Goal: Check status: Check status

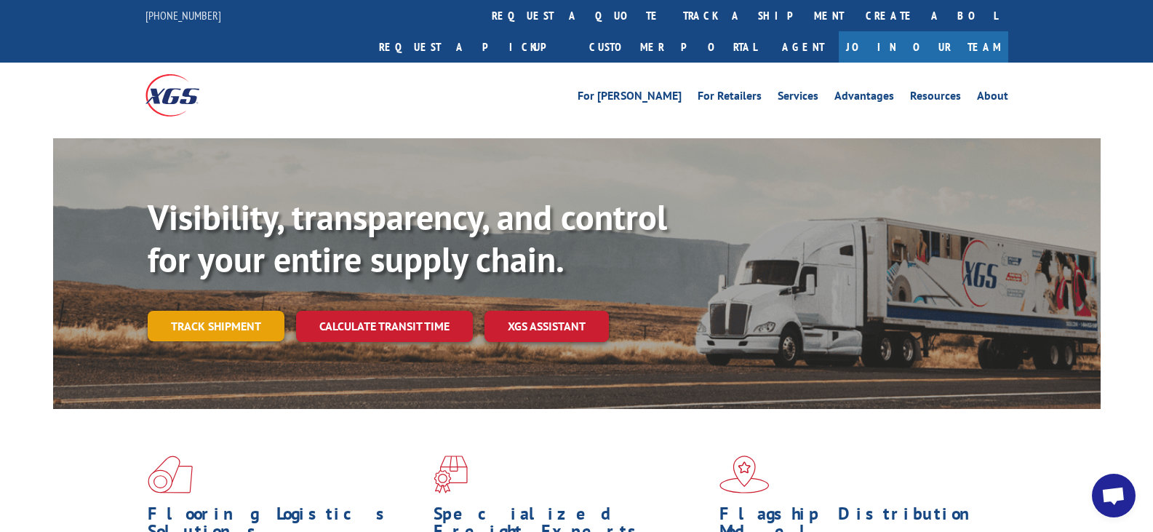
click at [216, 311] on link "Track shipment" at bounding box center [216, 326] width 137 height 31
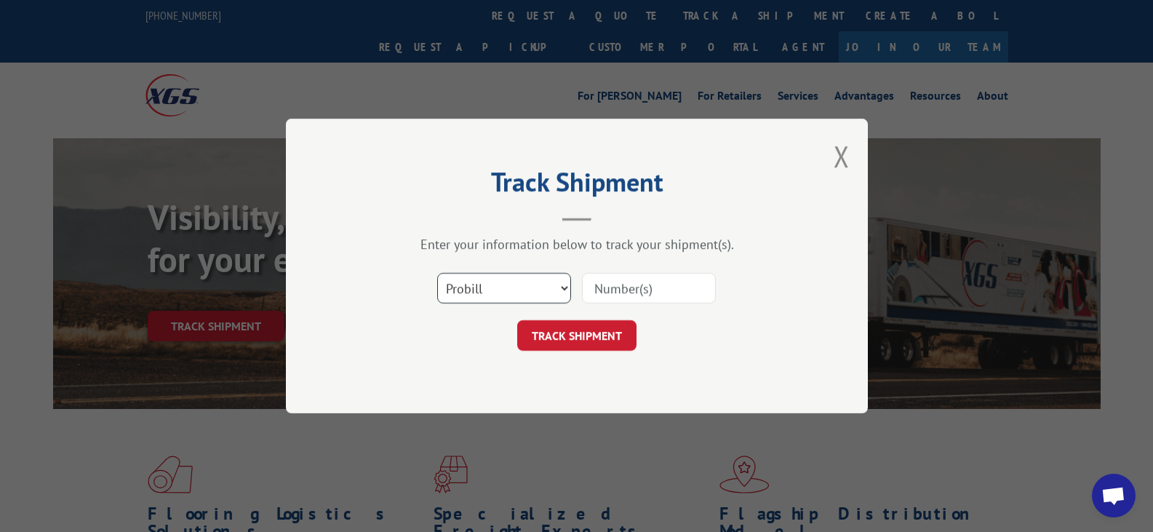
click at [543, 290] on select "Select category... Probill BOL PO" at bounding box center [504, 288] width 134 height 31
click at [437, 273] on select "Select category... Probill BOL PO" at bounding box center [504, 288] width 134 height 31
click at [600, 281] on input at bounding box center [649, 288] width 134 height 31
type input "6100041796"
click button "TRACK SHIPMENT" at bounding box center [576, 335] width 119 height 31
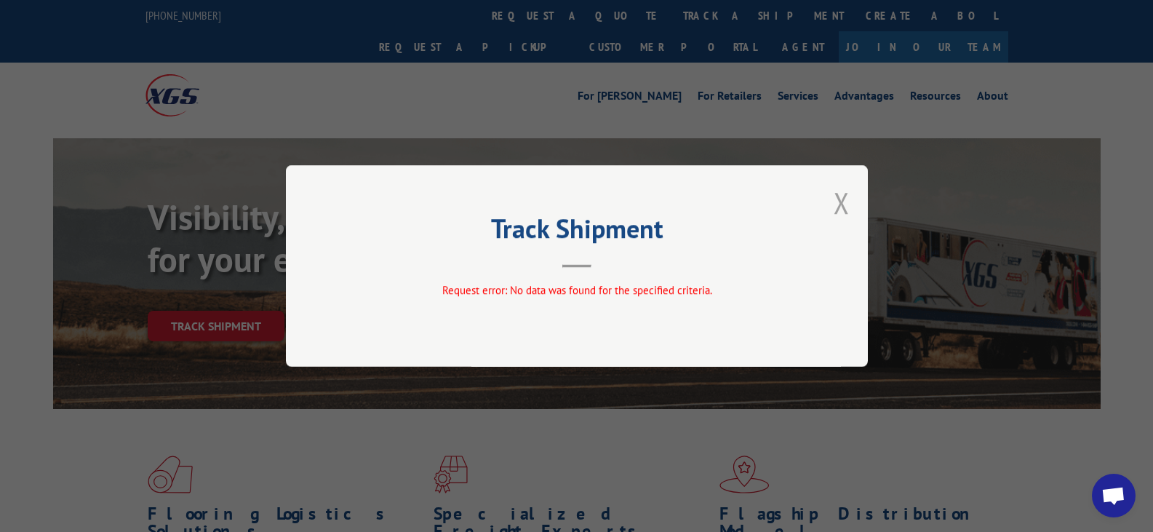
click at [851, 211] on div "Track Shipment Request error: No data was found for the specified criteria." at bounding box center [577, 266] width 582 height 202
drag, startPoint x: 843, startPoint y: 210, endPoint x: 750, endPoint y: 199, distance: 93.7
click at [842, 208] on button "Close modal" at bounding box center [842, 202] width 16 height 39
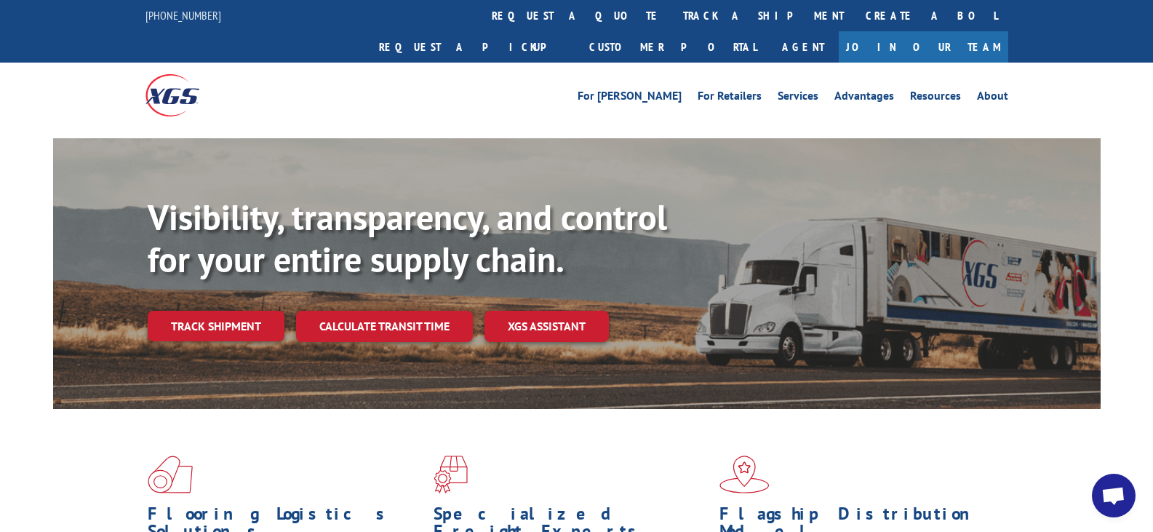
click at [216, 311] on link "Track shipment" at bounding box center [216, 326] width 137 height 31
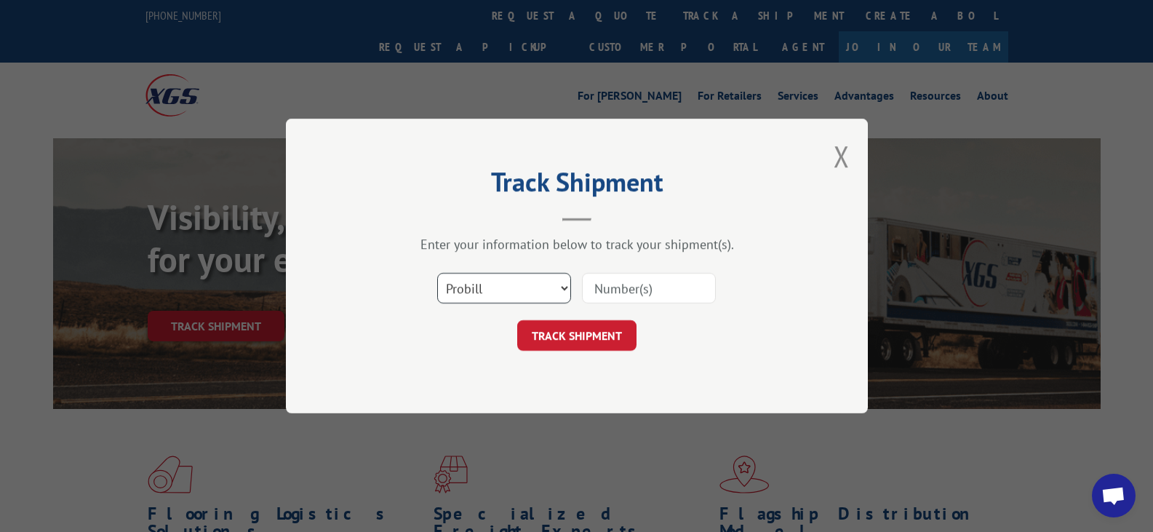
click at [526, 295] on select "Select category... Probill BOL PO" at bounding box center [504, 288] width 134 height 31
select select "bol"
click at [437, 273] on select "Select category... Probill BOL PO" at bounding box center [504, 288] width 134 height 31
drag, startPoint x: 614, startPoint y: 277, endPoint x: 592, endPoint y: 282, distance: 22.4
click at [614, 277] on input at bounding box center [649, 288] width 134 height 31
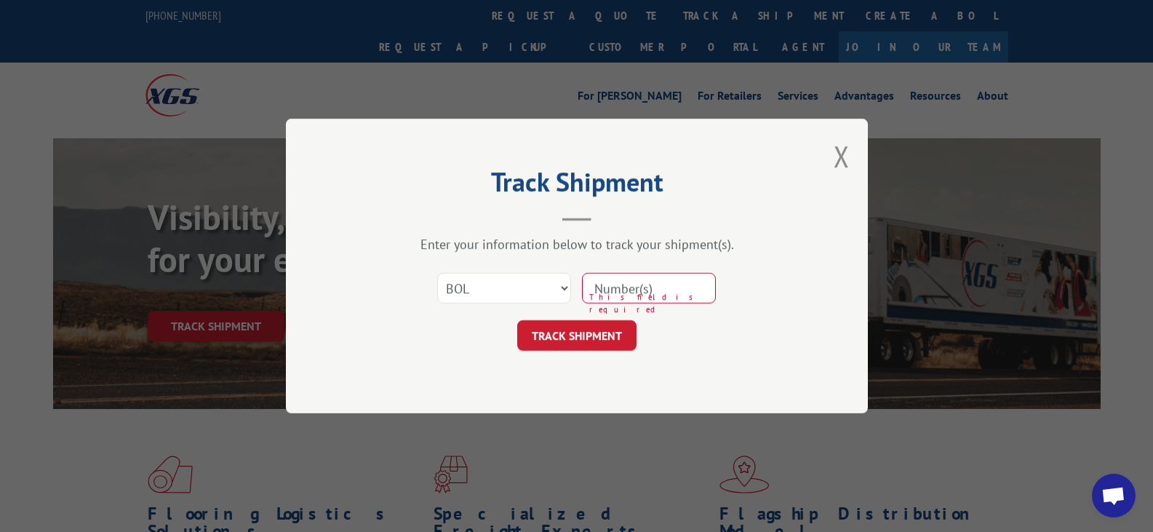
drag, startPoint x: 633, startPoint y: 288, endPoint x: 614, endPoint y: 287, distance: 18.9
click at [627, 288] on input at bounding box center [649, 288] width 134 height 31
paste input "6100041796"
type input "6100041796"
click at [578, 330] on button "TRACK SHIPMENT" at bounding box center [576, 335] width 119 height 31
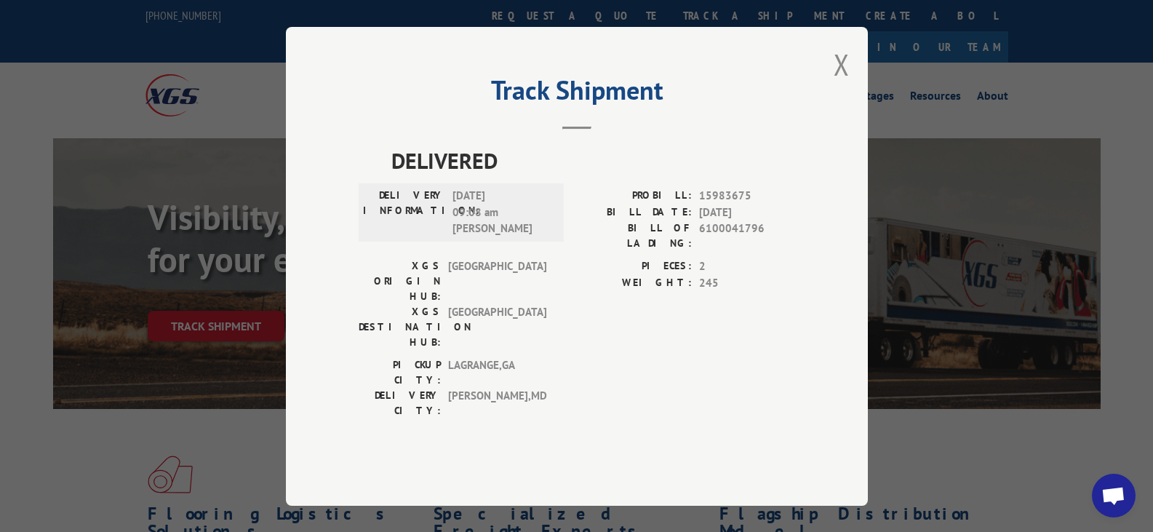
click at [847, 84] on button "Close modal" at bounding box center [842, 64] width 16 height 39
